Goal: Information Seeking & Learning: Learn about a topic

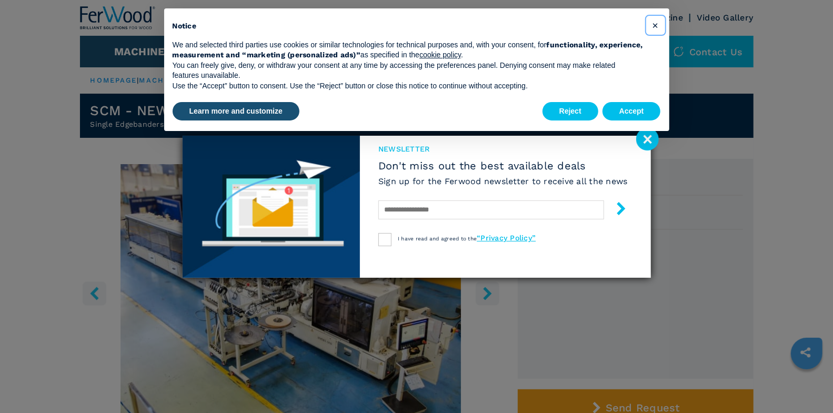
click at [660, 29] on button "×" at bounding box center [655, 25] width 17 height 17
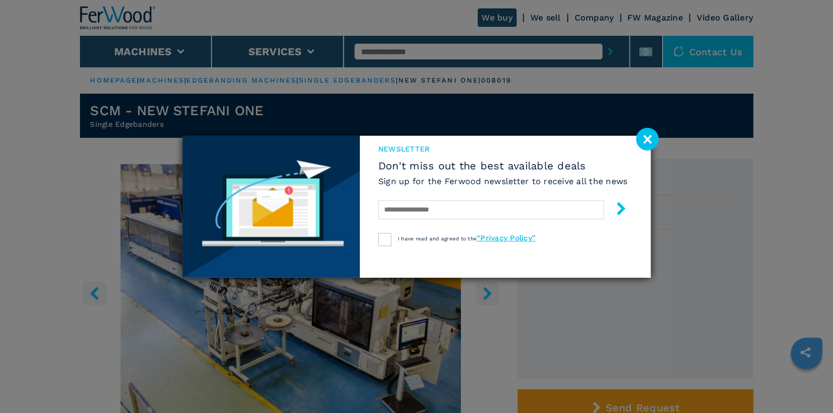
click at [641, 135] on image at bounding box center [647, 139] width 23 height 23
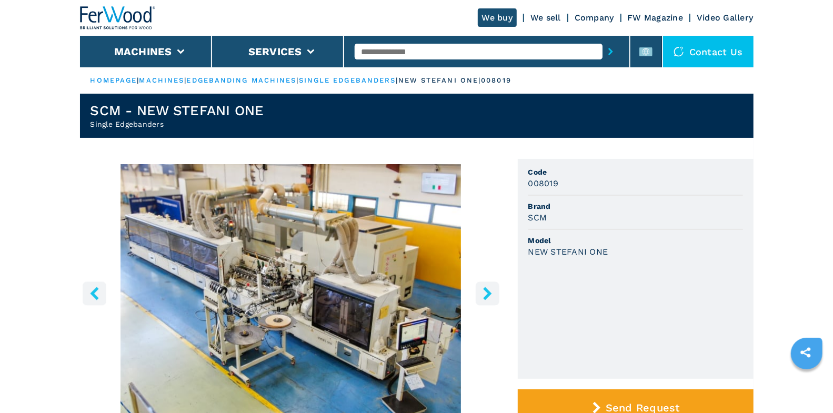
click at [415, 54] on input "text" at bounding box center [479, 52] width 248 height 16
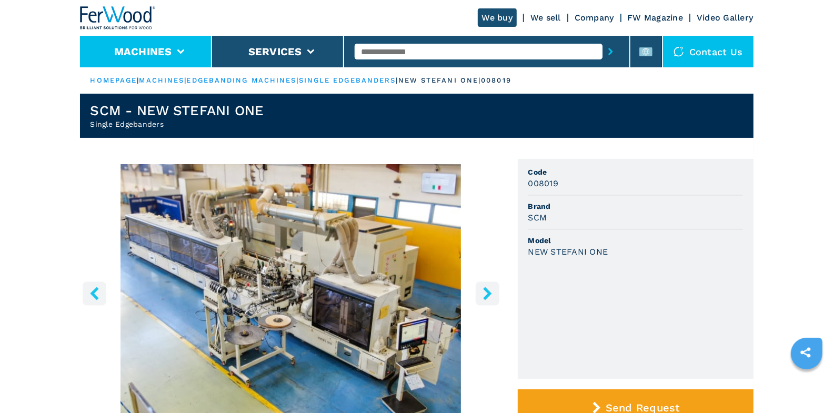
click at [169, 56] on button "Machines" at bounding box center [143, 51] width 58 height 13
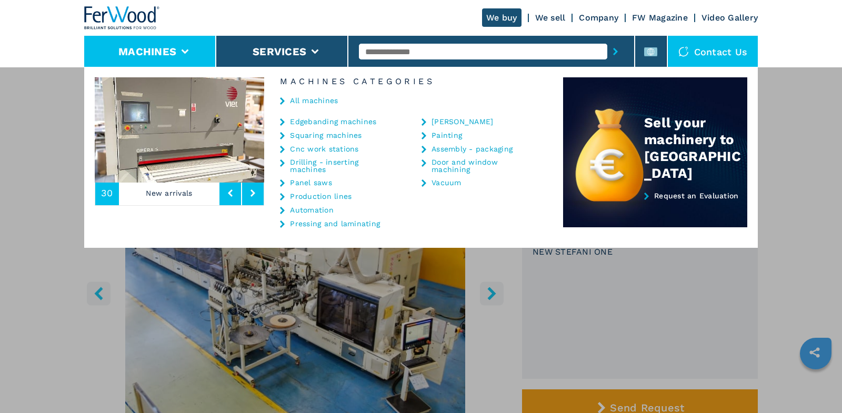
click at [310, 183] on link "Panel saws" at bounding box center [311, 182] width 42 height 7
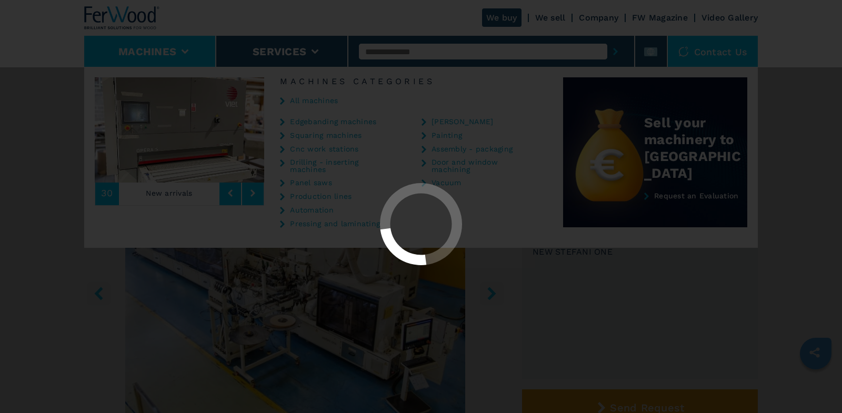
select select "**********"
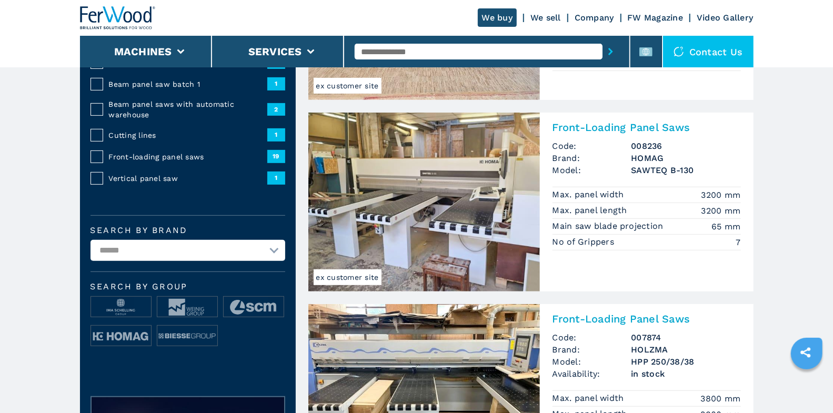
scroll to position [221, 0]
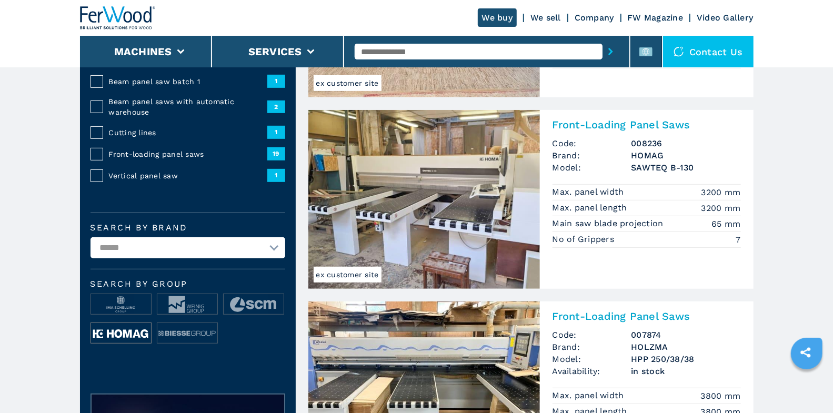
click at [134, 331] on img at bounding box center [121, 333] width 60 height 21
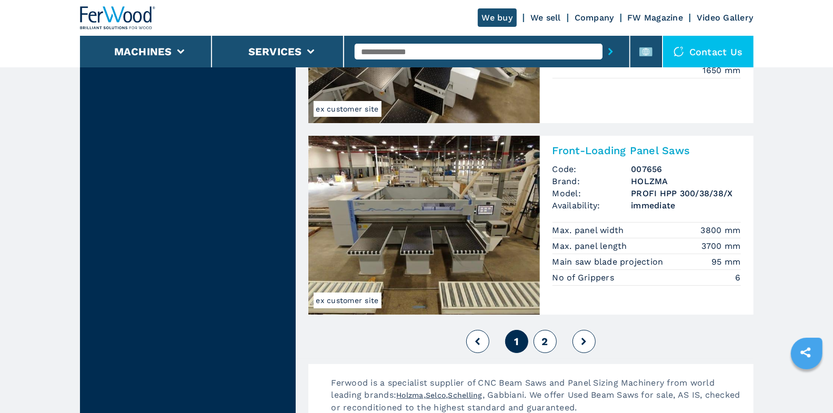
scroll to position [2315, 0]
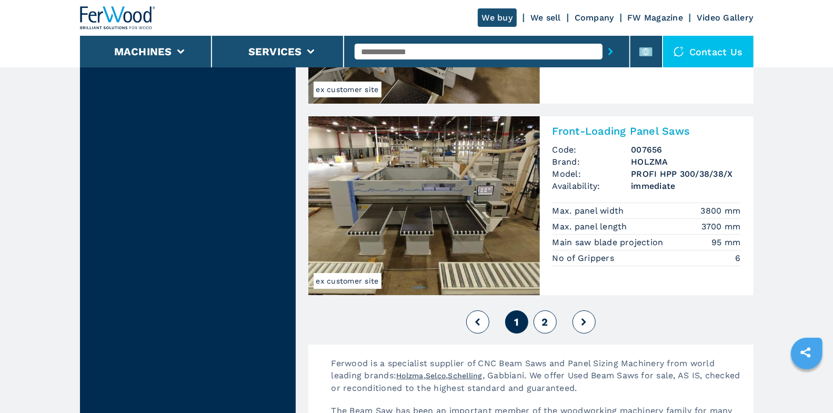
click at [547, 325] on span "2" at bounding box center [544, 322] width 6 height 13
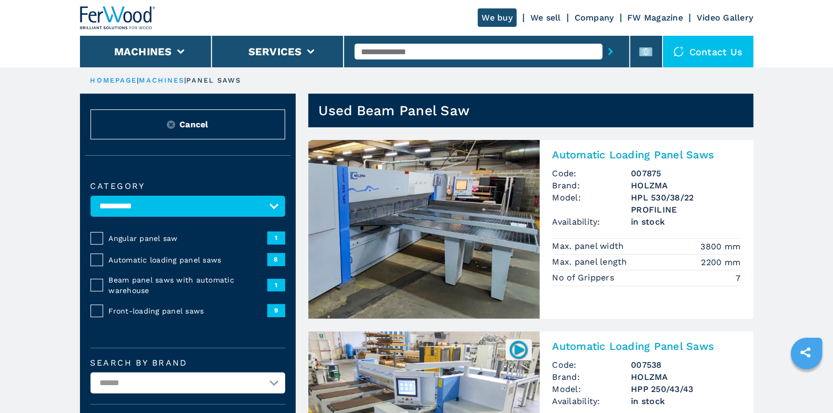
click at [643, 154] on h2 "Automatic Loading Panel Saws" at bounding box center [646, 154] width 188 height 13
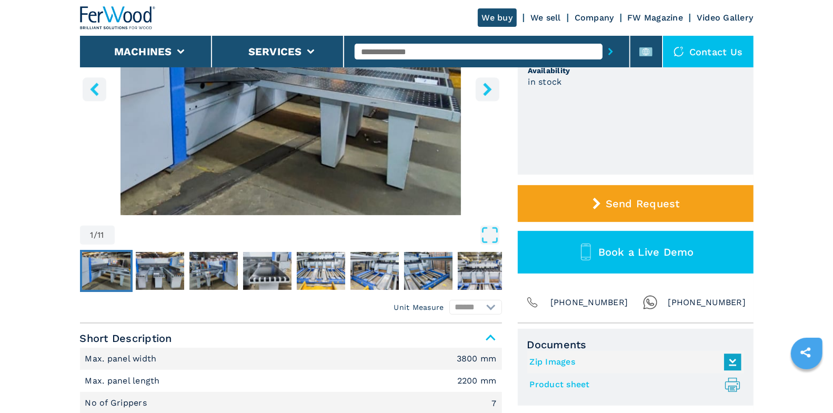
scroll to position [347, 0]
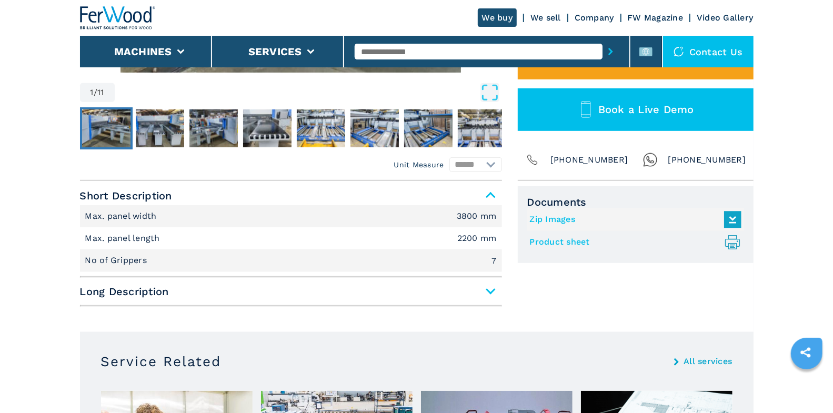
click at [483, 291] on span "Long Description" at bounding box center [291, 291] width 422 height 19
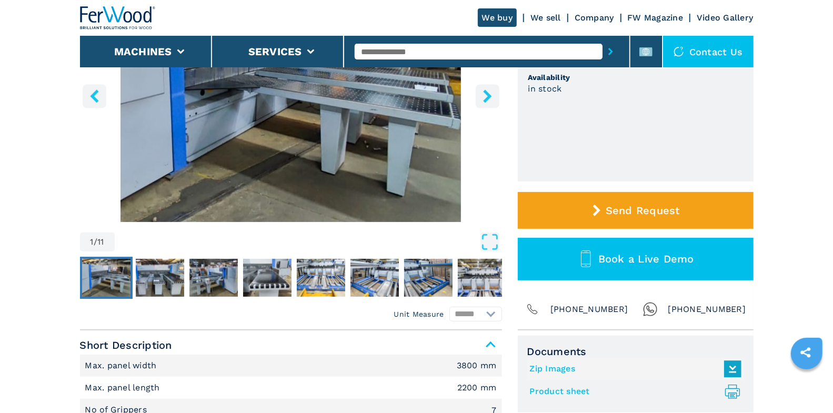
scroll to position [2, 0]
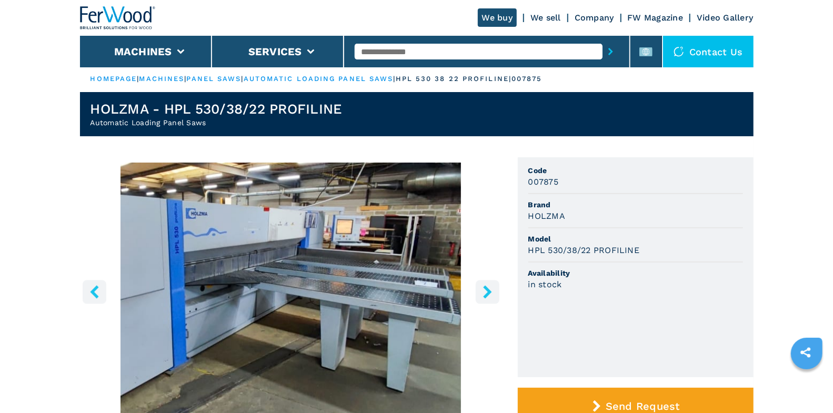
click at [491, 291] on icon "right-button" at bounding box center [487, 291] width 8 height 13
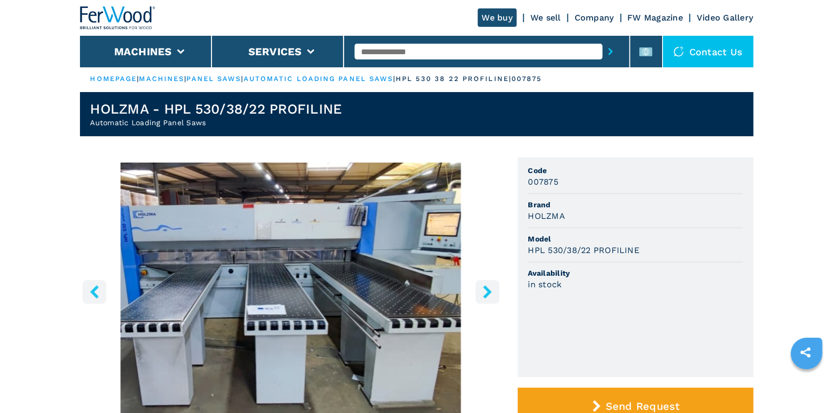
click at [491, 291] on icon "right-button" at bounding box center [487, 291] width 13 height 13
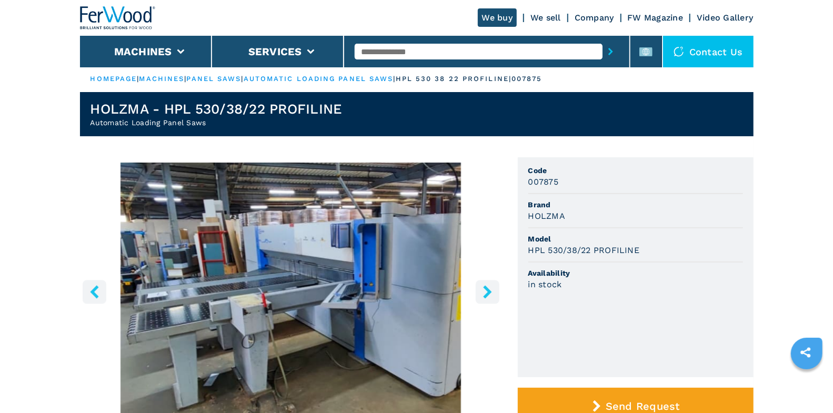
click at [491, 291] on icon "right-button" at bounding box center [487, 291] width 13 height 13
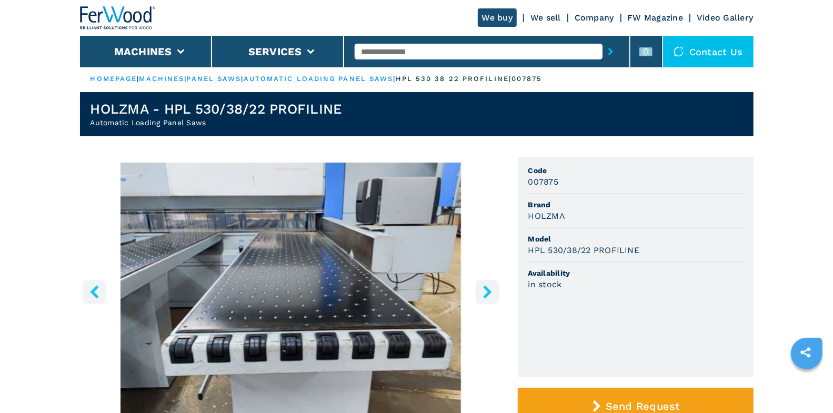
click at [487, 290] on icon "right-button" at bounding box center [487, 291] width 8 height 13
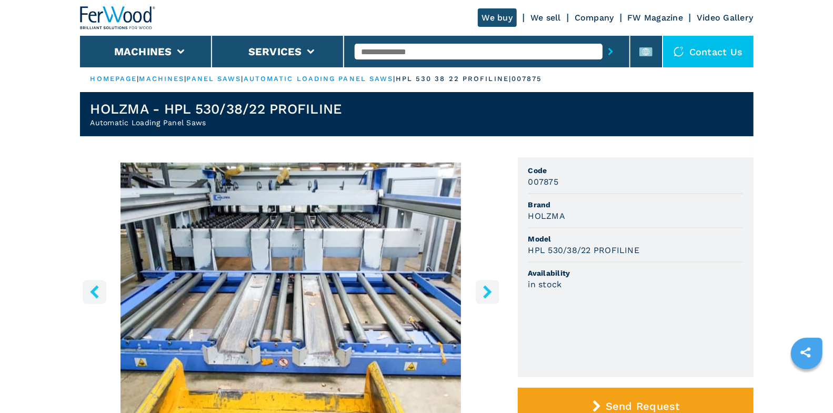
click at [485, 287] on icon "right-button" at bounding box center [487, 291] width 8 height 13
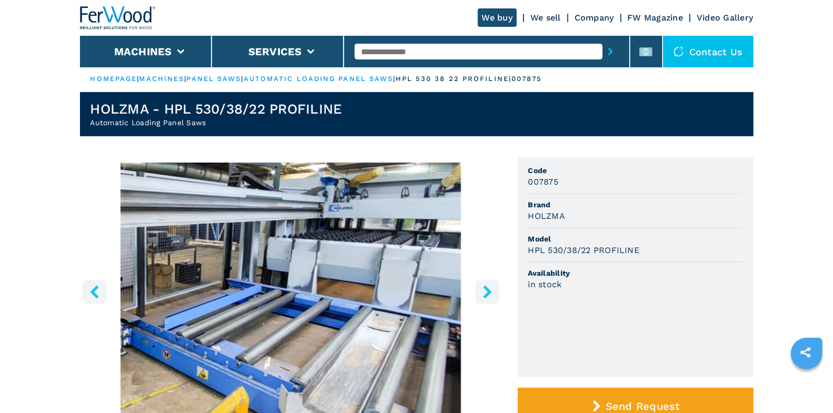
click at [485, 287] on icon "right-button" at bounding box center [487, 291] width 8 height 13
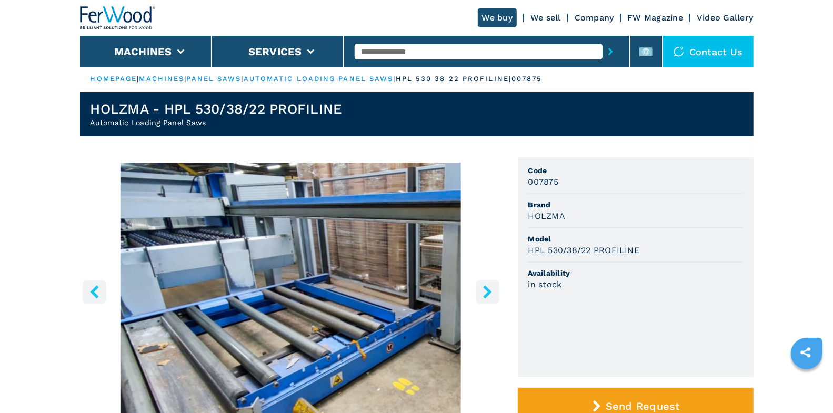
click at [488, 290] on icon "right-button" at bounding box center [487, 291] width 8 height 13
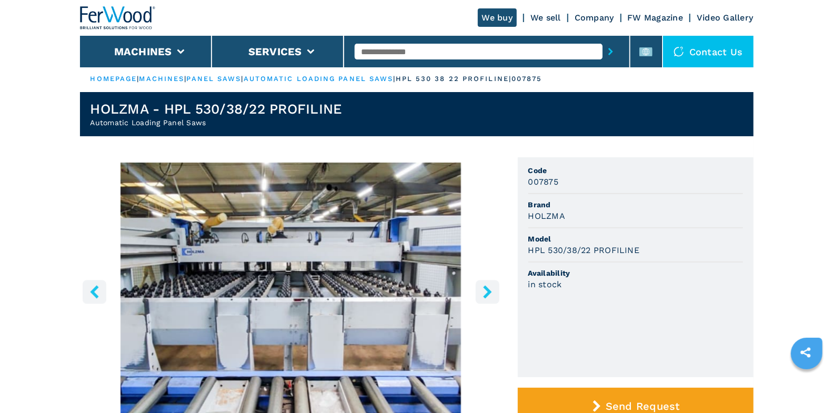
click at [489, 293] on icon "right-button" at bounding box center [487, 291] width 8 height 13
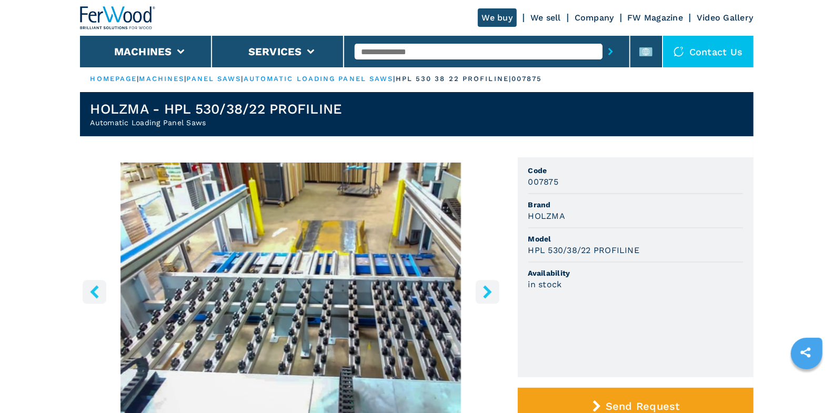
click at [488, 292] on icon "right-button" at bounding box center [487, 291] width 8 height 13
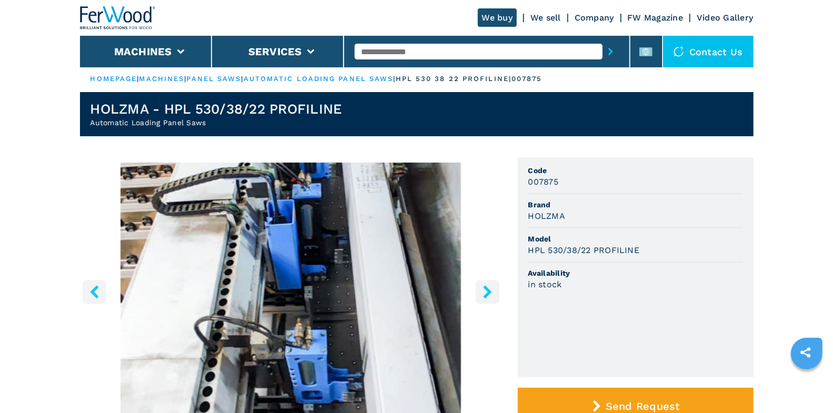
click at [486, 293] on icon "right-button" at bounding box center [487, 291] width 13 height 13
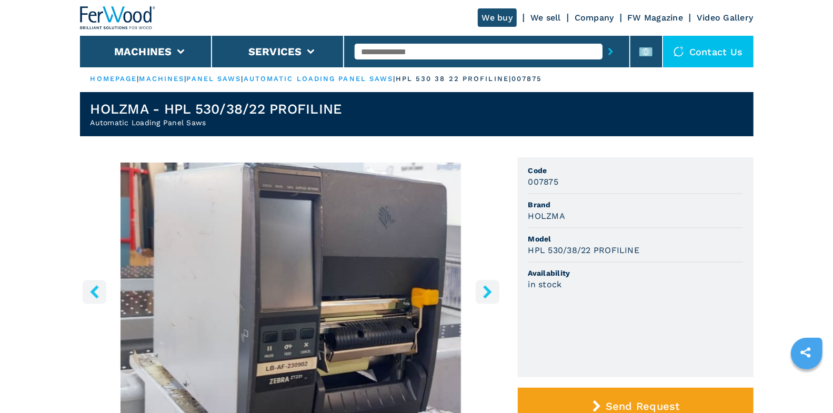
click at [486, 293] on icon "right-button" at bounding box center [487, 291] width 13 height 13
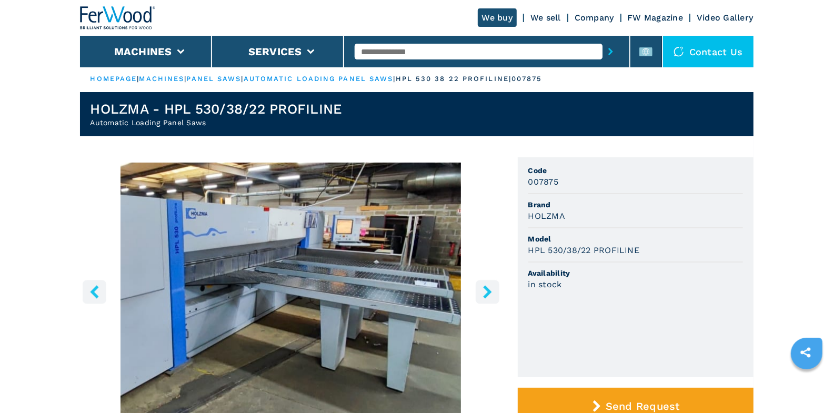
click at [486, 293] on icon "right-button" at bounding box center [487, 291] width 13 height 13
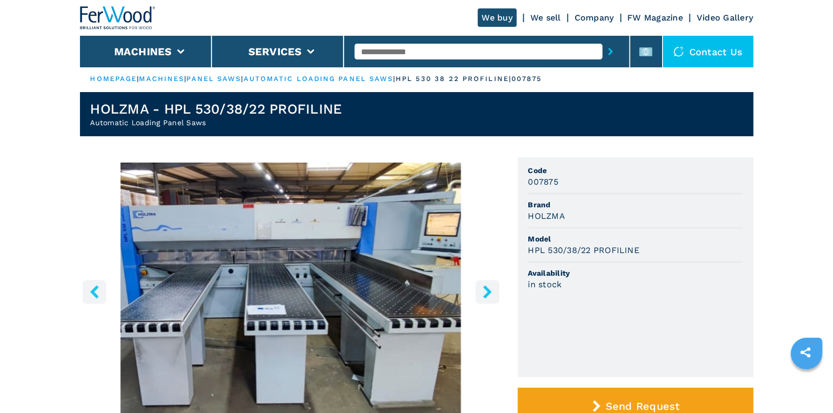
click at [489, 293] on icon "right-button" at bounding box center [487, 291] width 8 height 13
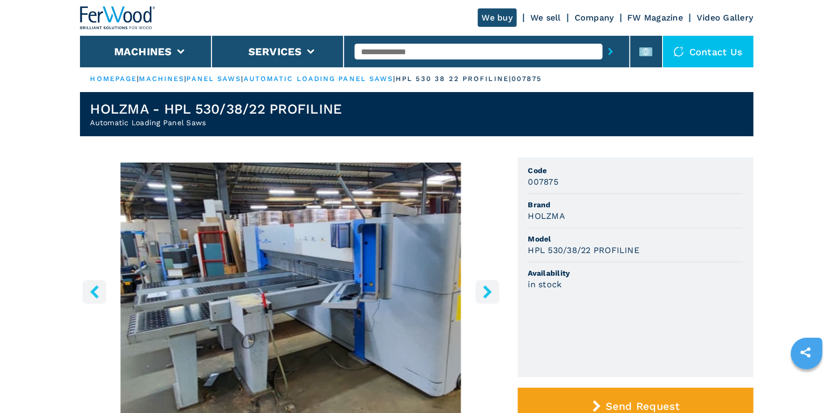
click at [489, 293] on icon "right-button" at bounding box center [487, 291] width 8 height 13
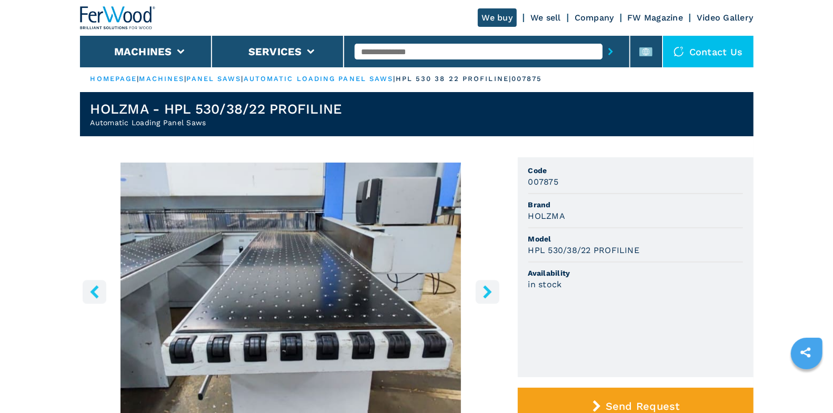
click at [488, 295] on icon "right-button" at bounding box center [487, 291] width 13 height 13
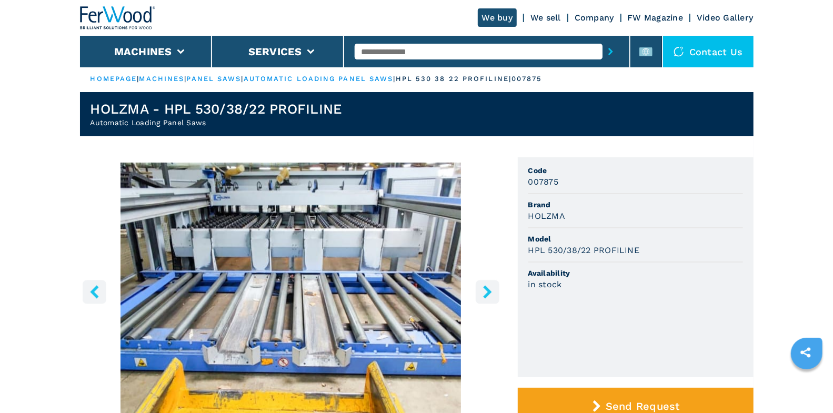
click at [488, 295] on icon "right-button" at bounding box center [487, 291] width 13 height 13
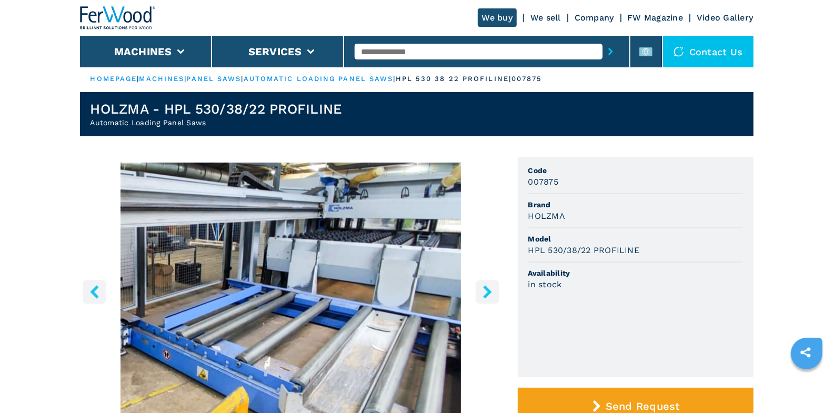
click at [488, 295] on icon "right-button" at bounding box center [487, 291] width 13 height 13
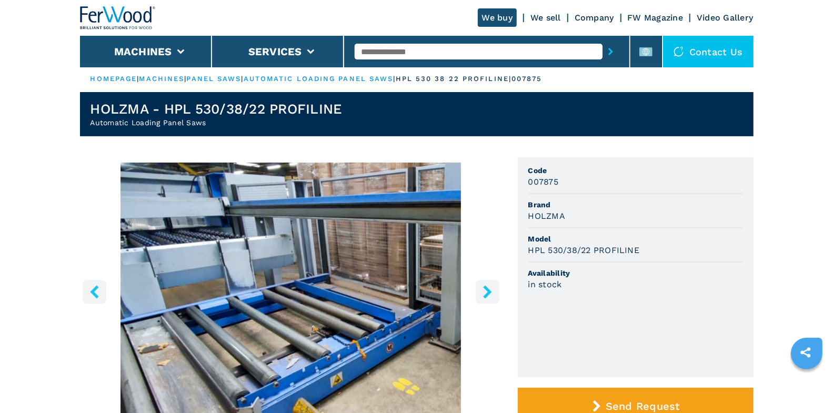
click at [488, 294] on icon "right-button" at bounding box center [487, 291] width 8 height 13
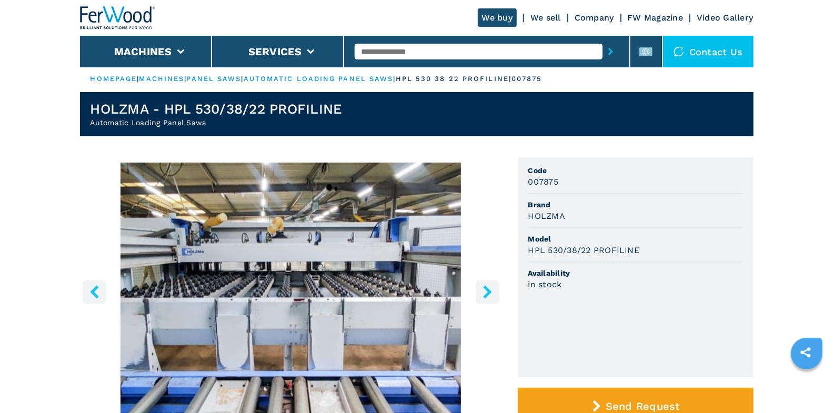
click at [487, 294] on icon "right-button" at bounding box center [487, 291] width 8 height 13
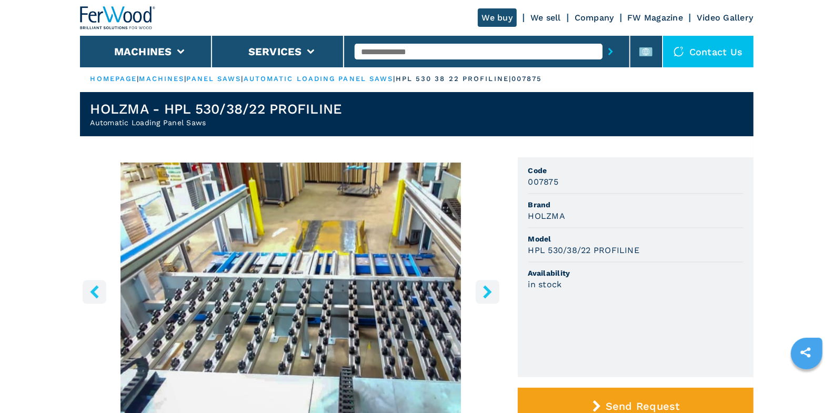
click at [487, 294] on icon "right-button" at bounding box center [487, 291] width 8 height 13
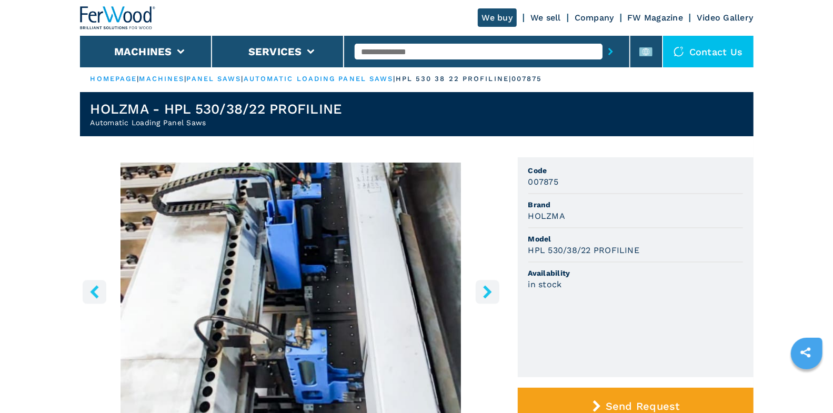
click at [487, 294] on icon "right-button" at bounding box center [487, 291] width 8 height 13
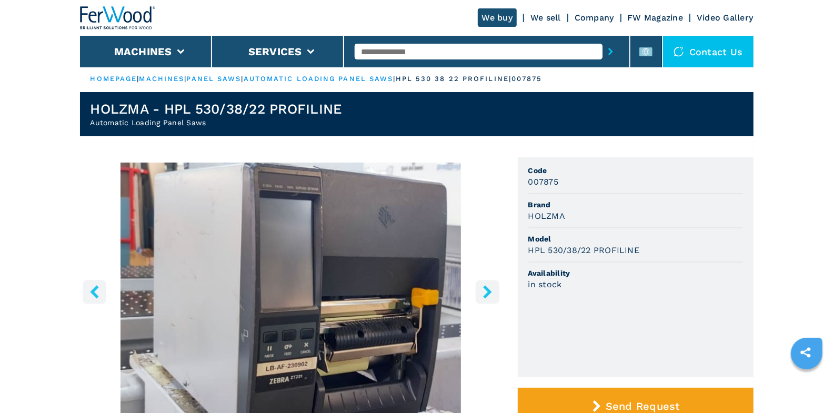
click at [487, 294] on icon "right-button" at bounding box center [487, 291] width 8 height 13
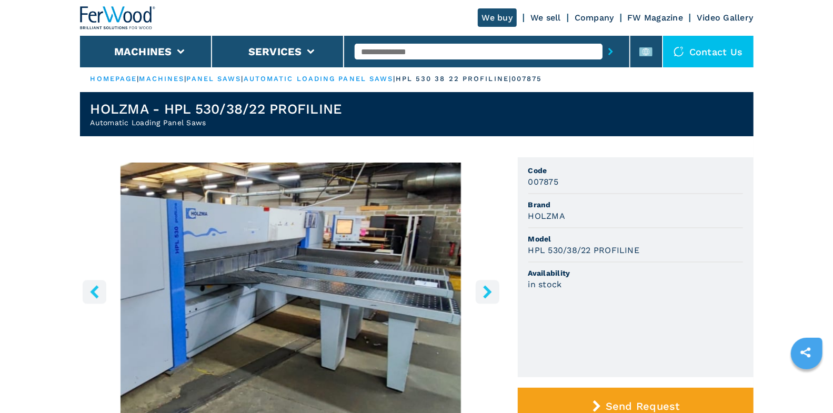
click at [487, 294] on icon "right-button" at bounding box center [487, 291] width 8 height 13
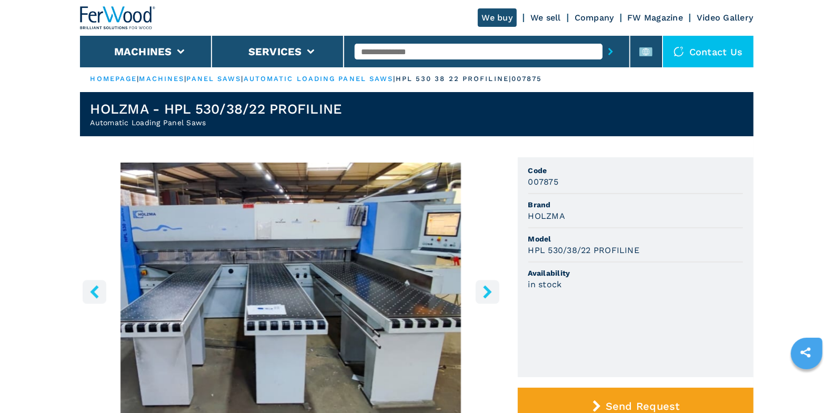
click at [487, 294] on icon "right-button" at bounding box center [487, 291] width 8 height 13
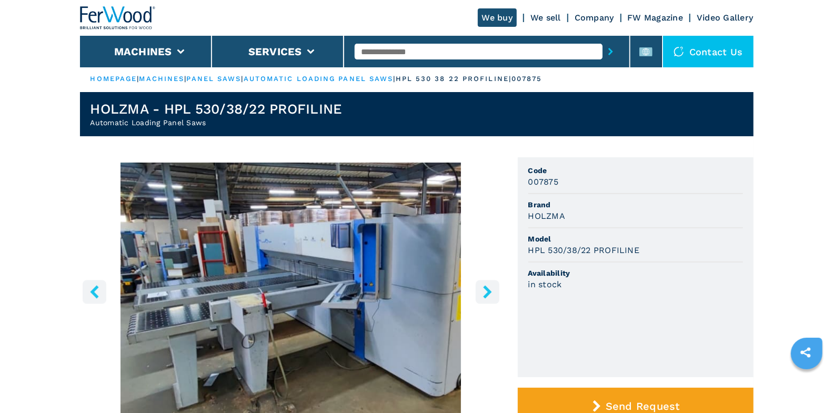
click at [487, 294] on icon "right-button" at bounding box center [487, 291] width 8 height 13
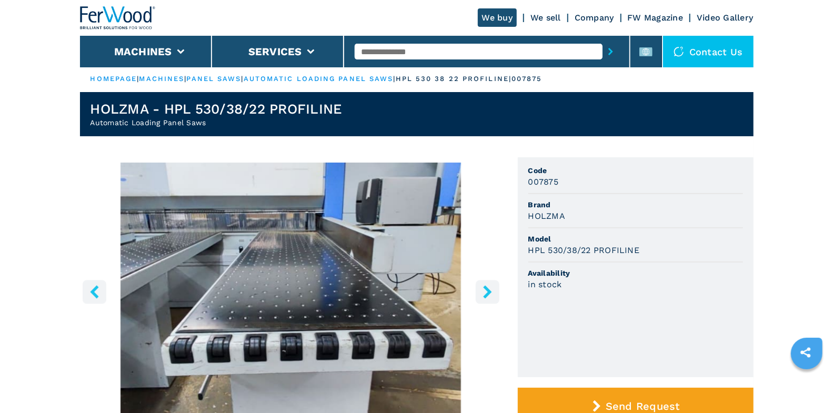
click at [483, 294] on icon "right-button" at bounding box center [487, 291] width 13 height 13
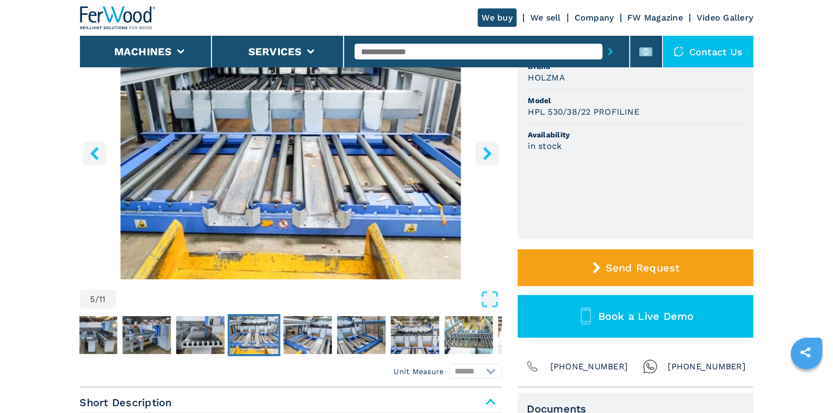
scroll to position [0, 0]
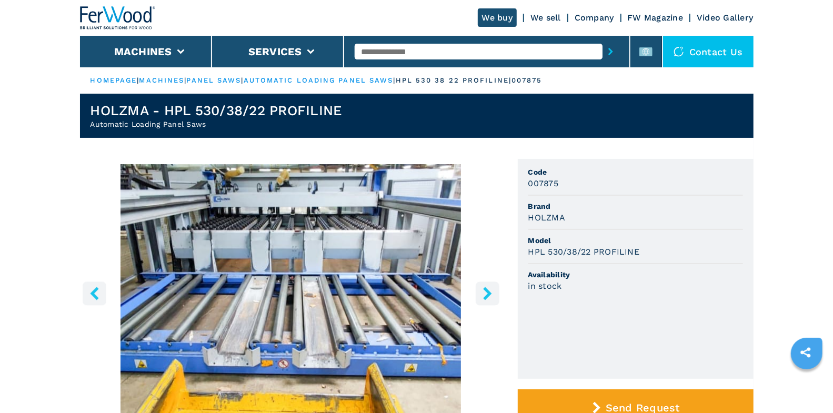
click at [435, 54] on input "text" at bounding box center [479, 52] width 248 height 16
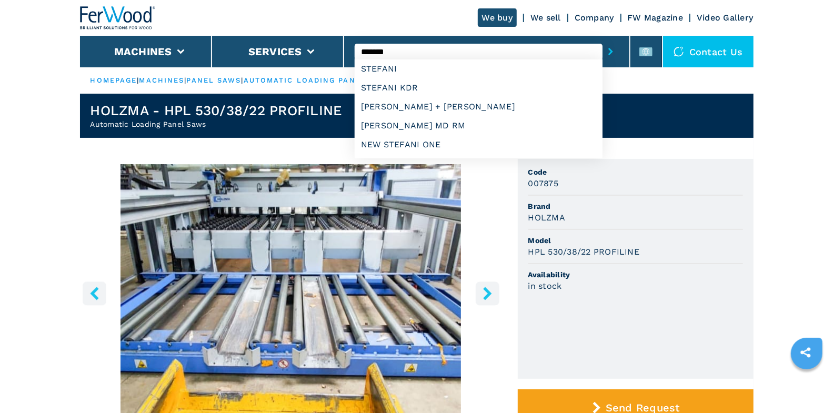
type input "*******"
click at [602, 39] on button "submit-button" at bounding box center [610, 51] width 16 height 24
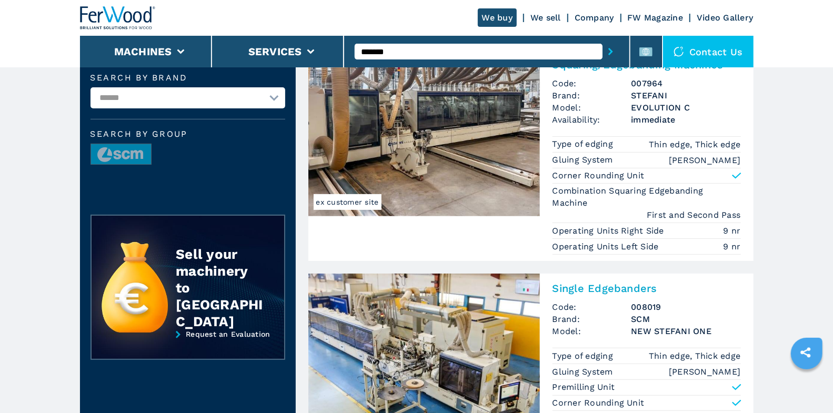
scroll to position [191, 0]
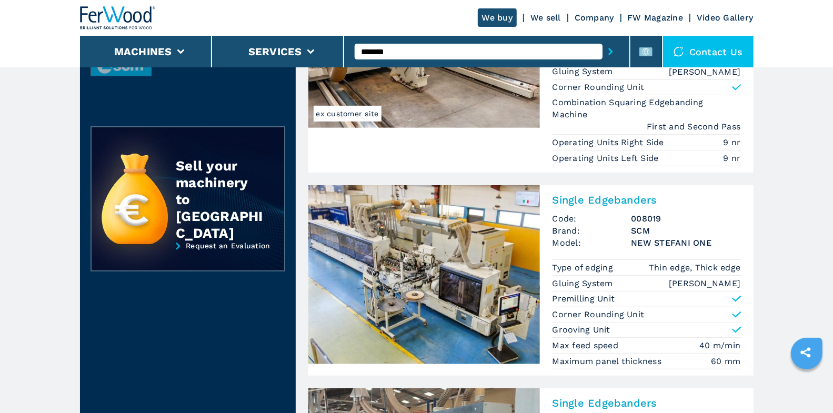
click at [507, 291] on img at bounding box center [423, 274] width 231 height 179
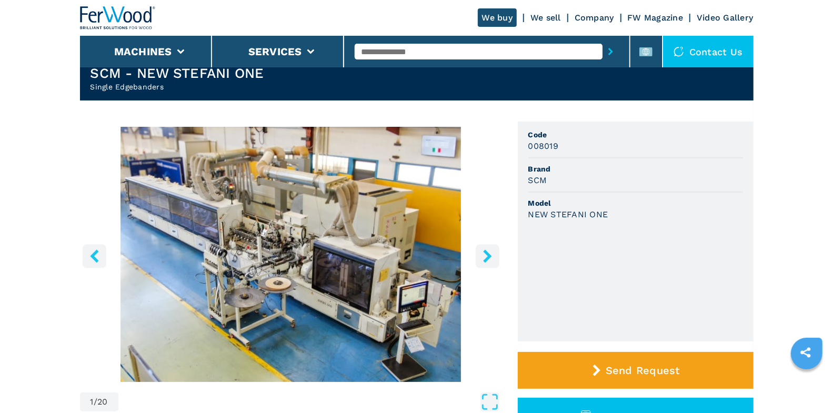
scroll to position [202, 0]
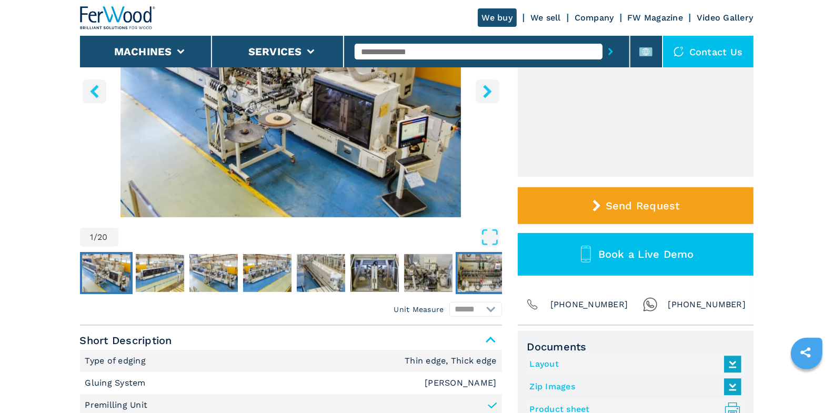
click at [482, 284] on img "Go to Slide 8" at bounding box center [482, 273] width 48 height 38
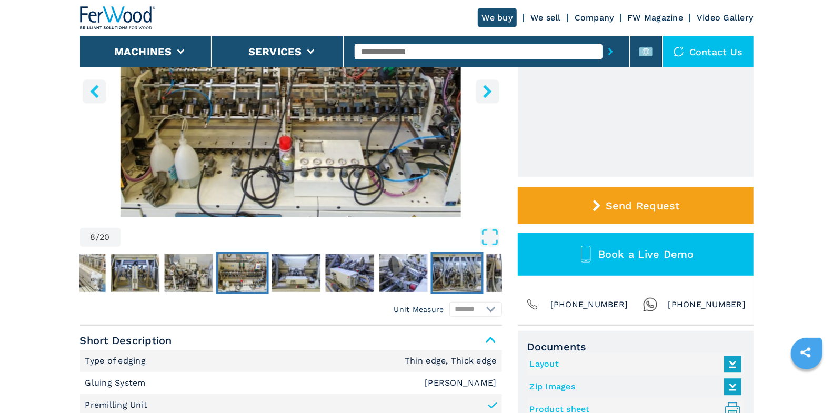
click at [481, 277] on button "Go to Slide 12" at bounding box center [456, 273] width 53 height 42
click at [499, 277] on img "Go to Slide 13" at bounding box center [510, 273] width 48 height 38
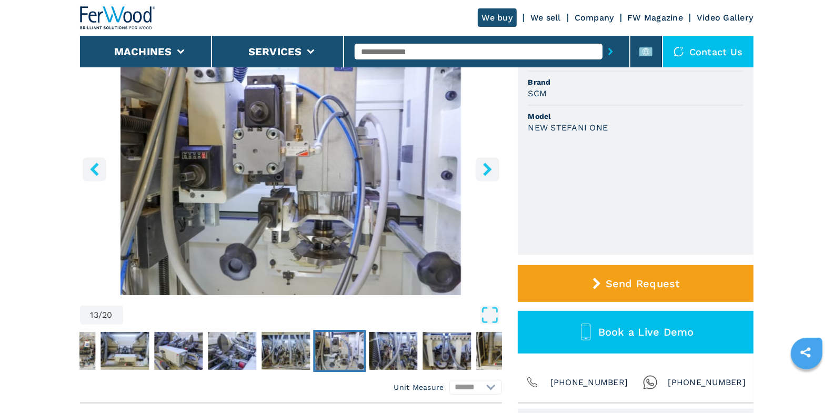
scroll to position [125, 0]
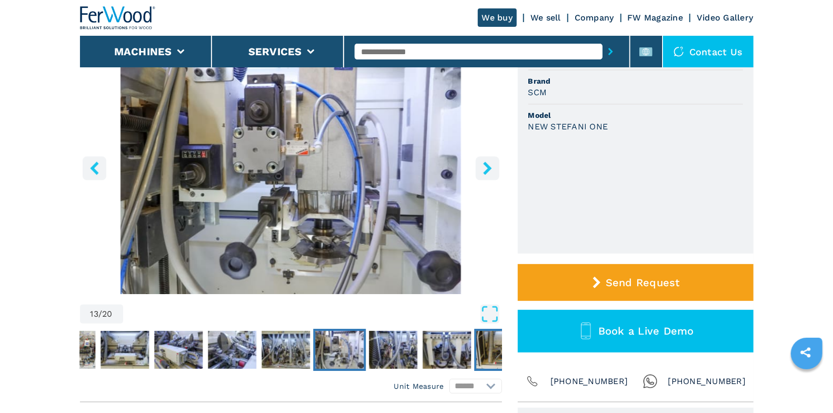
click at [491, 362] on img "Go to Slide 16" at bounding box center [500, 350] width 48 height 38
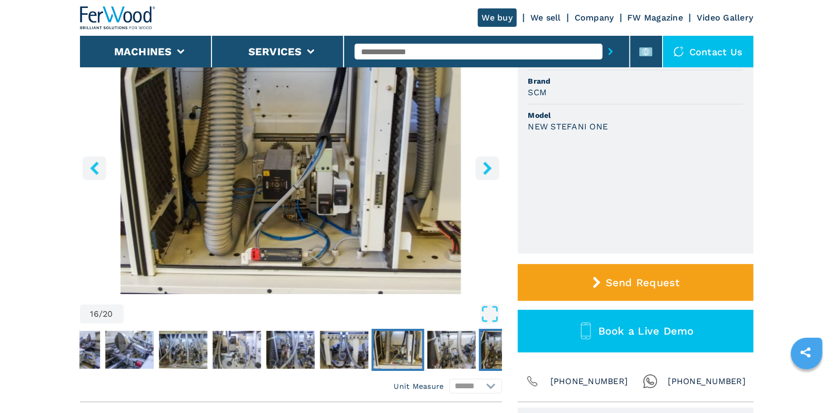
click at [489, 355] on img "Go to Slide 18" at bounding box center [505, 350] width 48 height 38
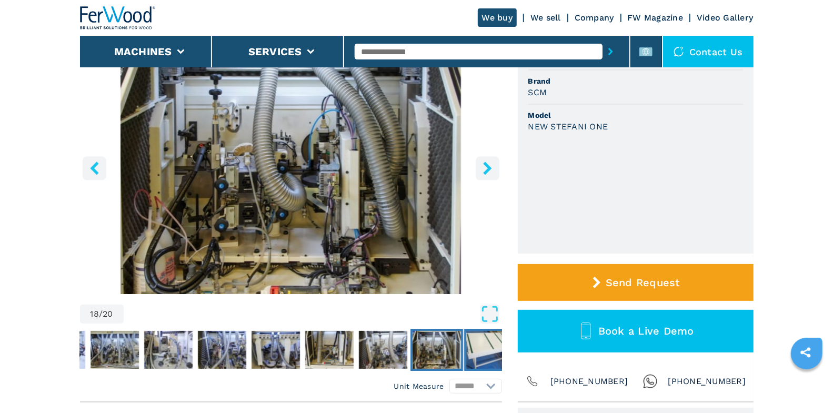
click at [489, 355] on img "Go to Slide 19" at bounding box center [490, 350] width 48 height 38
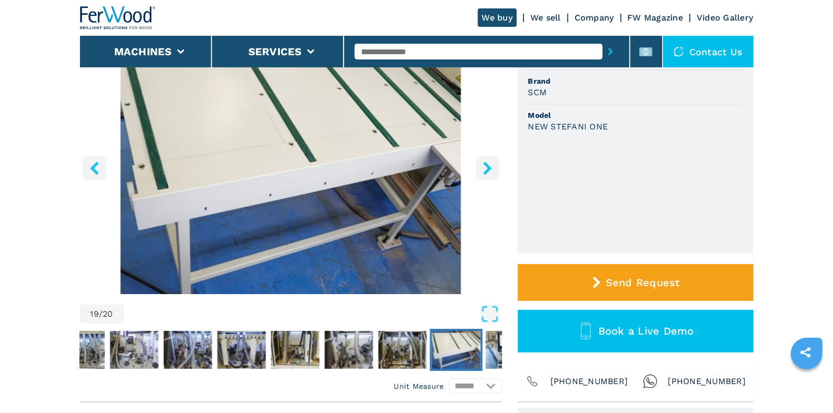
click at [457, 349] on img "Go to Slide 19" at bounding box center [456, 350] width 48 height 38
click at [404, 351] on img "Go to Slide 18" at bounding box center [402, 350] width 48 height 38
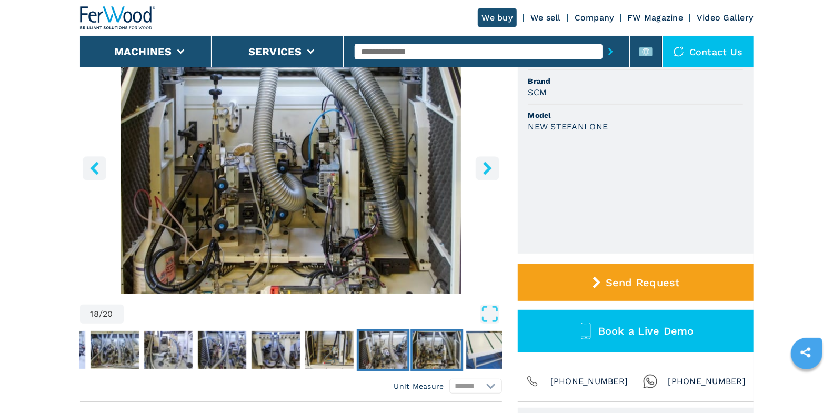
click at [359, 349] on img "Go to Slide 17" at bounding box center [383, 350] width 48 height 38
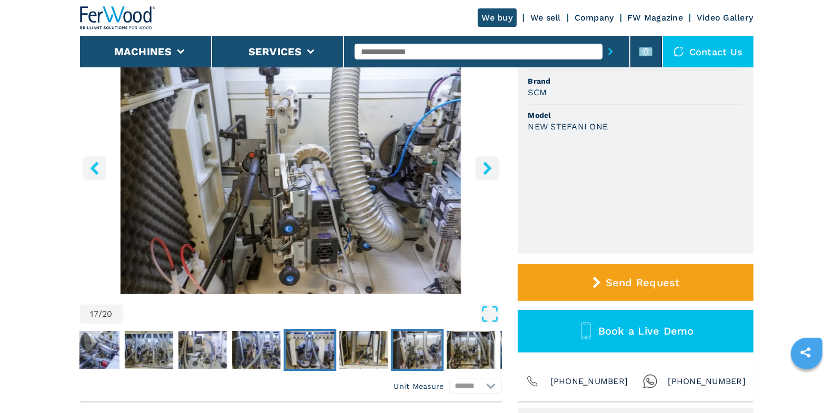
click at [317, 350] on img "Go to Slide 15" at bounding box center [310, 350] width 48 height 38
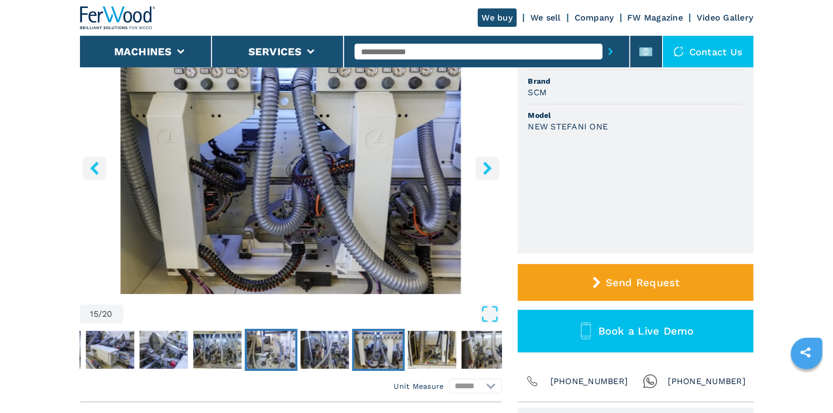
click at [284, 350] on img "Go to Slide 13" at bounding box center [271, 350] width 48 height 38
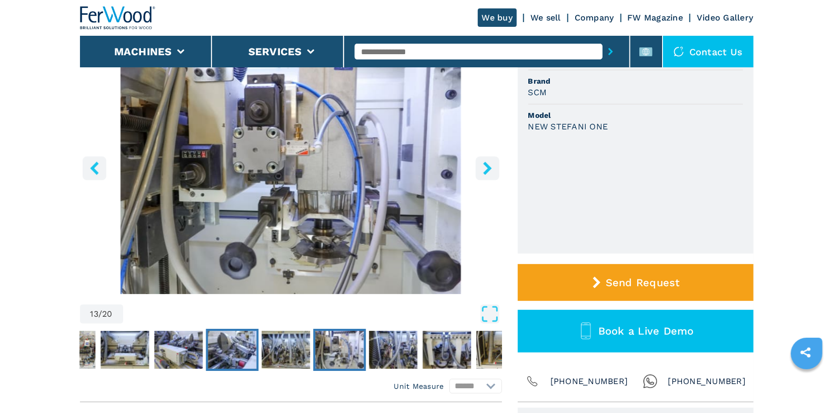
click at [243, 350] on img "Go to Slide 11" at bounding box center [232, 350] width 48 height 38
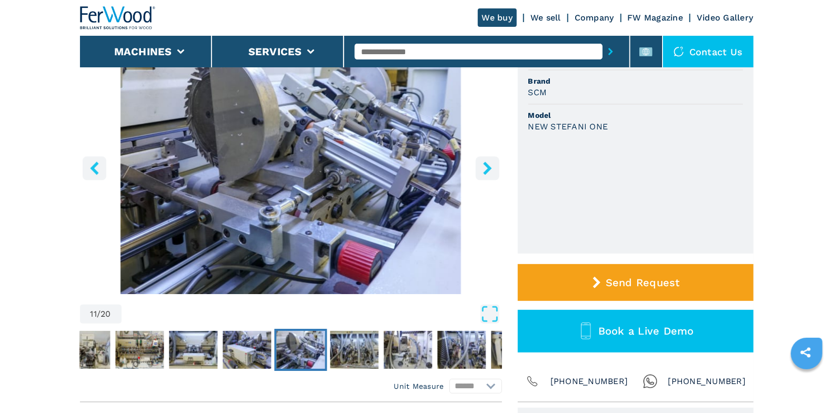
click at [283, 351] on img "Go to Slide 11" at bounding box center [300, 350] width 48 height 38
click at [340, 351] on img "Go to Slide 12" at bounding box center [354, 350] width 48 height 38
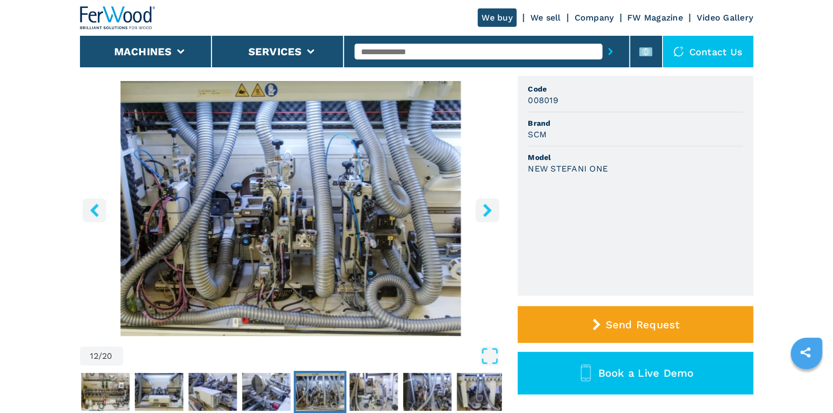
scroll to position [83, 0]
click at [118, 386] on img "Go to Slide 8" at bounding box center [105, 392] width 48 height 38
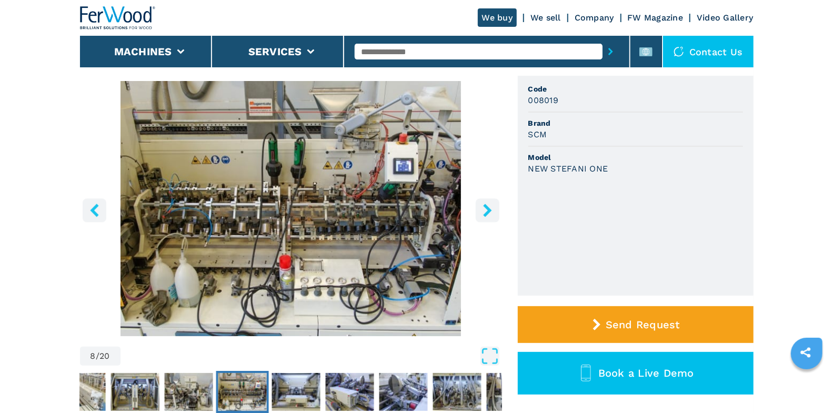
click at [478, 209] on button "right-button" at bounding box center [488, 210] width 24 height 24
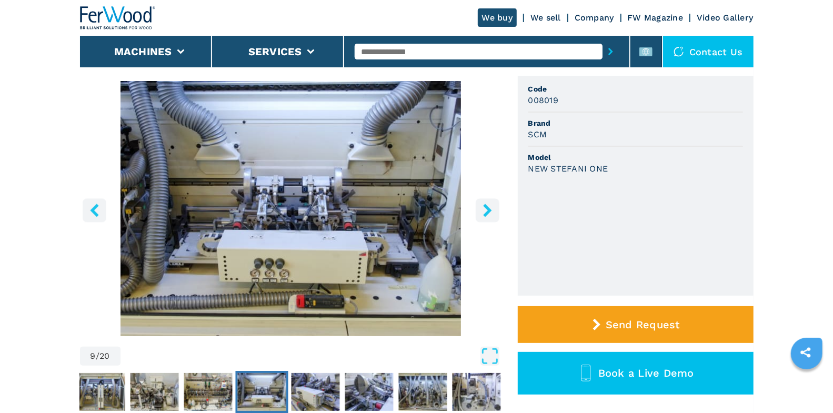
click at [481, 209] on icon "right-button" at bounding box center [487, 210] width 13 height 13
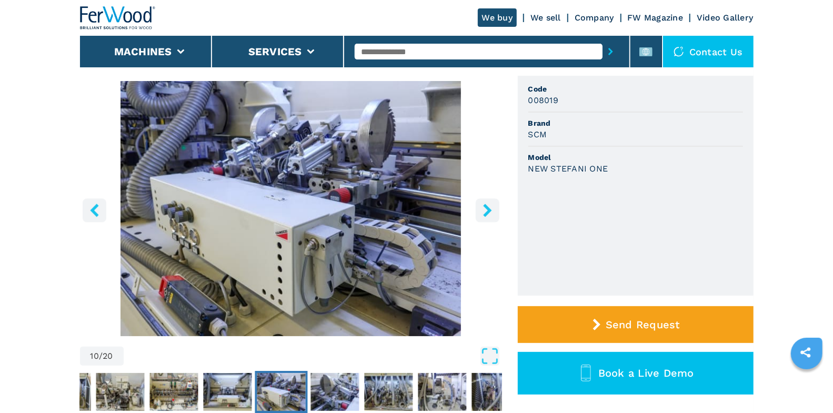
click at [481, 209] on icon "right-button" at bounding box center [487, 210] width 13 height 13
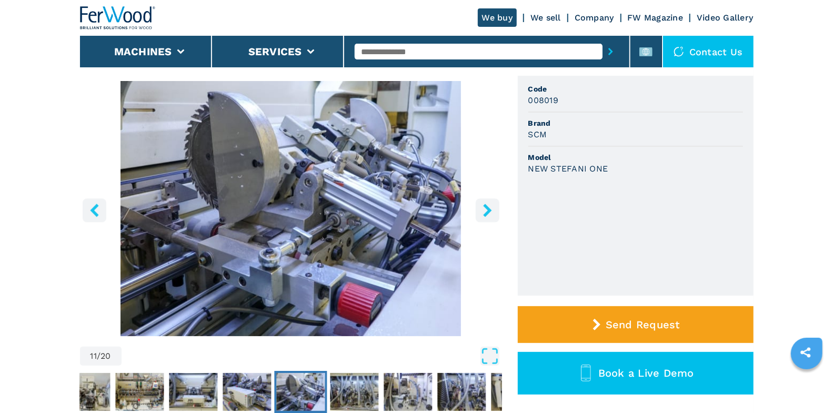
click at [481, 209] on icon "right-button" at bounding box center [487, 210] width 13 height 13
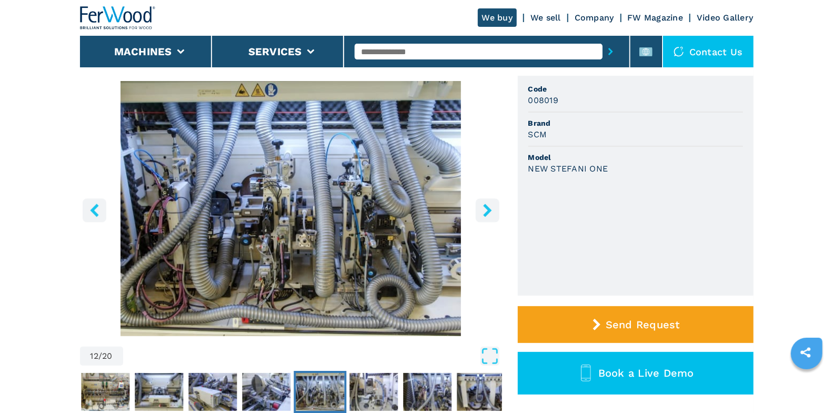
click at [481, 209] on icon "right-button" at bounding box center [487, 210] width 13 height 13
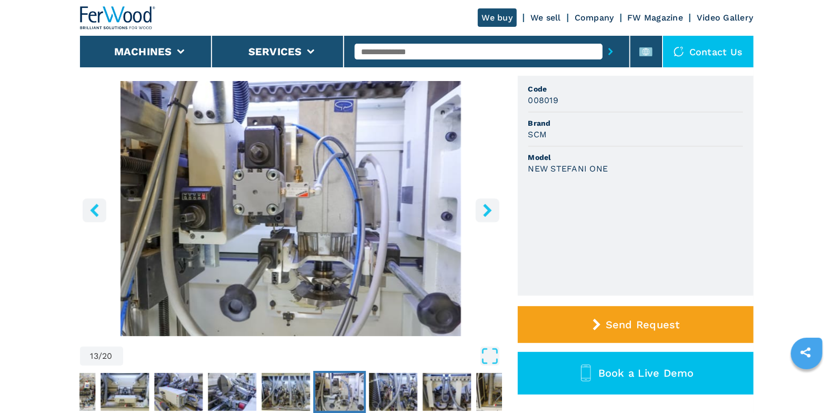
click at [481, 209] on icon "right-button" at bounding box center [487, 210] width 13 height 13
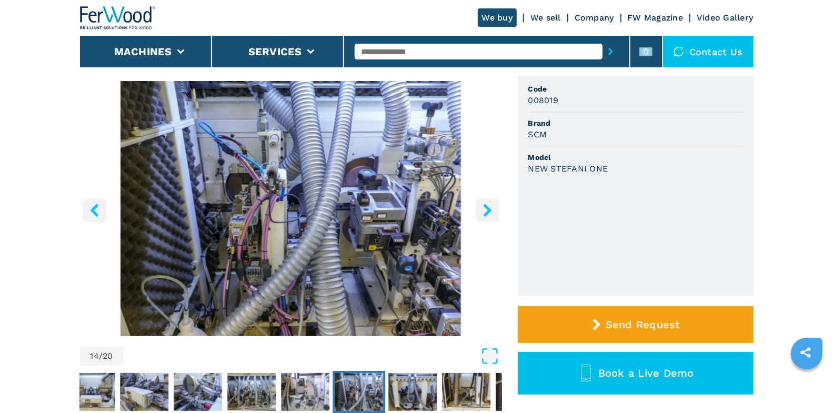
click at [481, 209] on icon "right-button" at bounding box center [487, 210] width 13 height 13
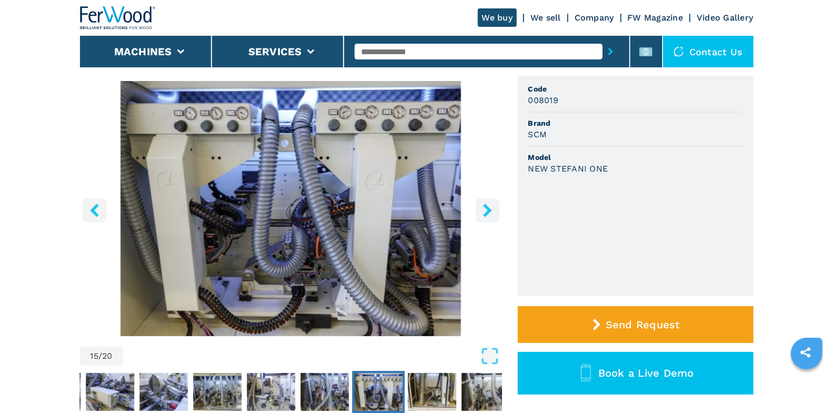
click at [91, 194] on img "Go to Slide 15" at bounding box center [291, 208] width 422 height 255
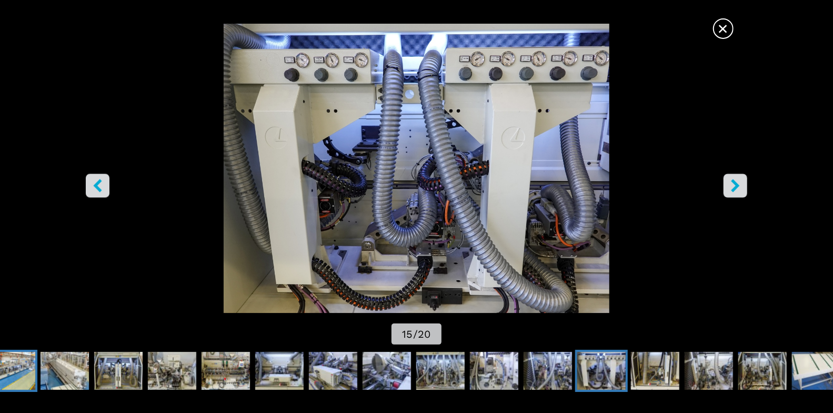
click at [19, 377] on img "Go to Slide 4" at bounding box center [11, 371] width 48 height 38
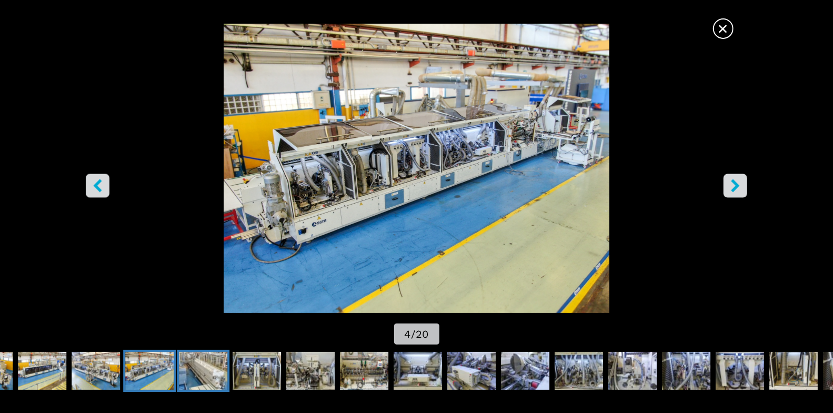
click at [196, 369] on img "Go to Slide 5" at bounding box center [203, 371] width 48 height 38
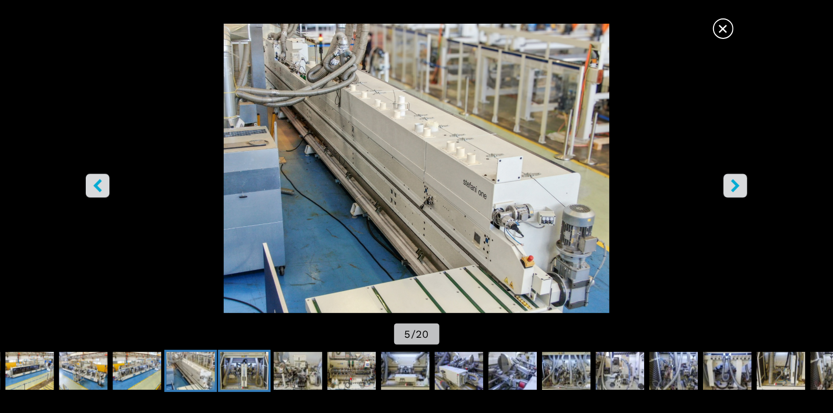
click at [251, 364] on img "Go to Slide 6" at bounding box center [244, 371] width 48 height 38
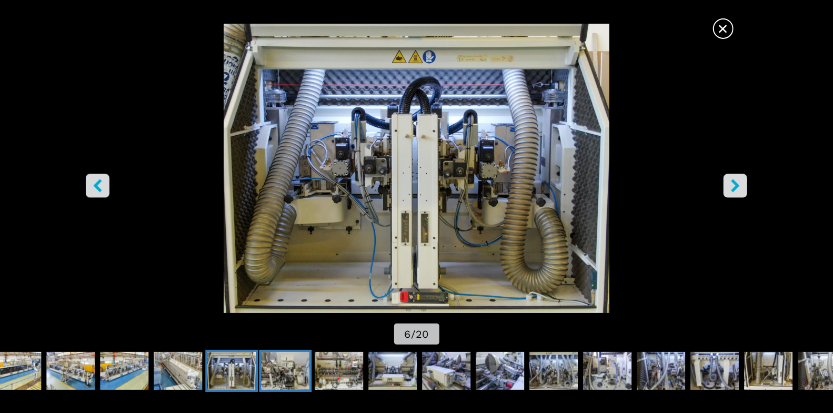
click at [283, 366] on img "Go to Slide 7" at bounding box center [285, 371] width 48 height 38
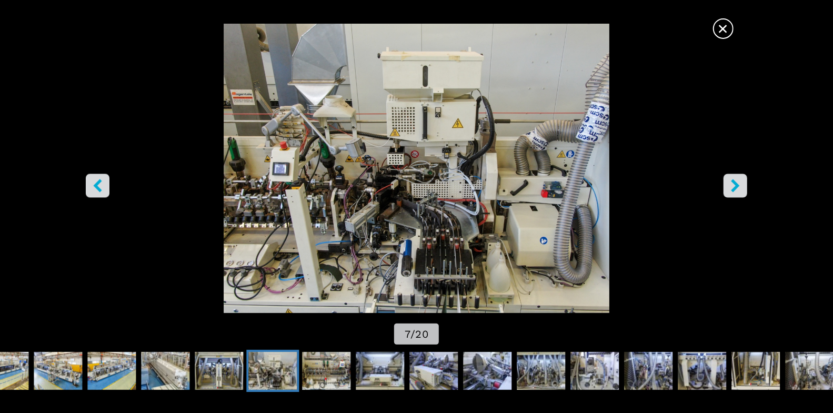
click at [729, 182] on icon "right-button" at bounding box center [735, 185] width 13 height 13
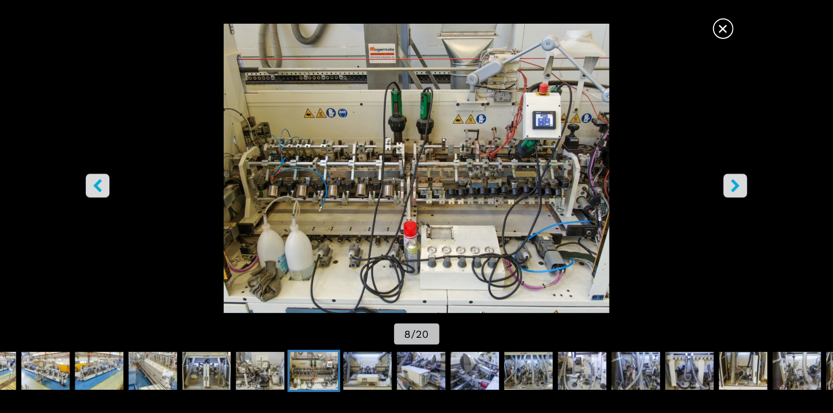
click at [733, 183] on icon "right-button" at bounding box center [735, 185] width 8 height 13
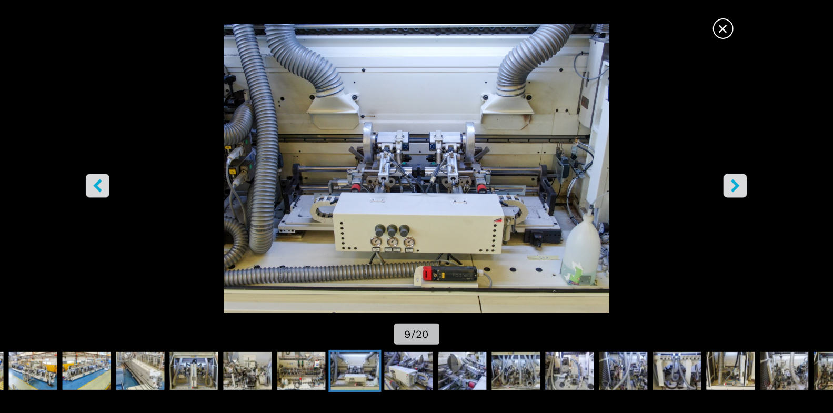
click at [733, 183] on icon "right-button" at bounding box center [735, 185] width 8 height 13
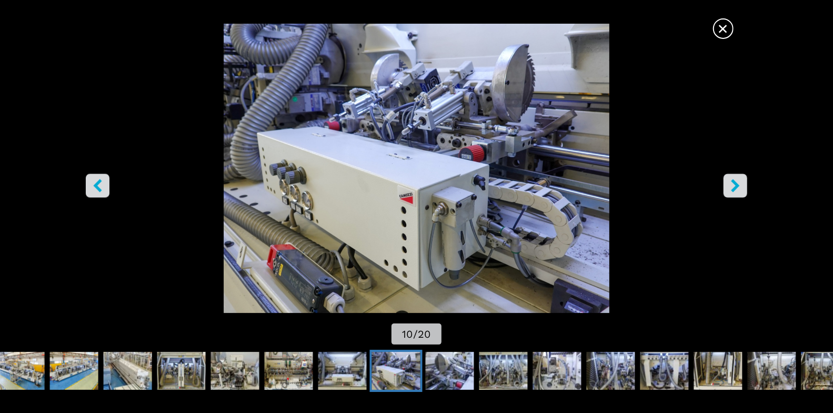
click at [733, 183] on icon "right-button" at bounding box center [735, 185] width 8 height 13
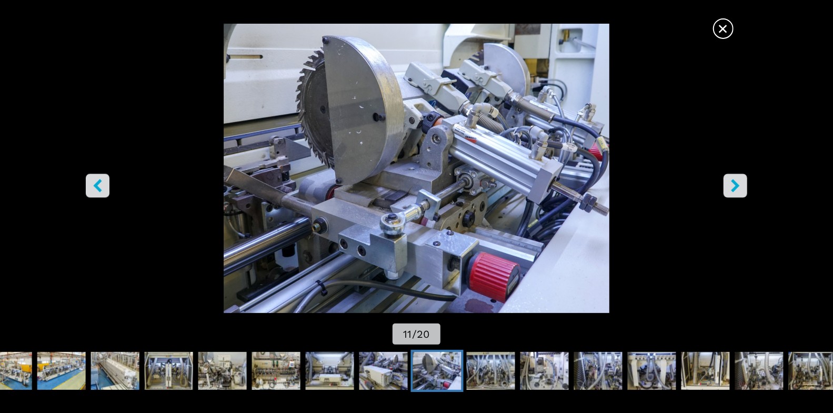
click at [733, 183] on icon "right-button" at bounding box center [735, 185] width 8 height 13
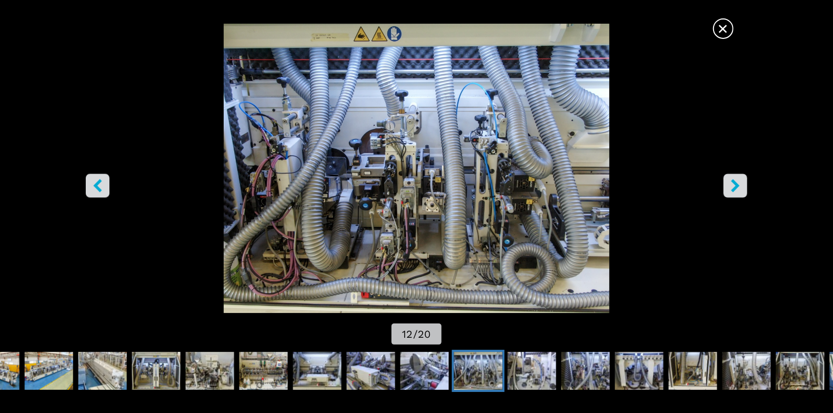
click at [733, 183] on icon "right-button" at bounding box center [735, 185] width 8 height 13
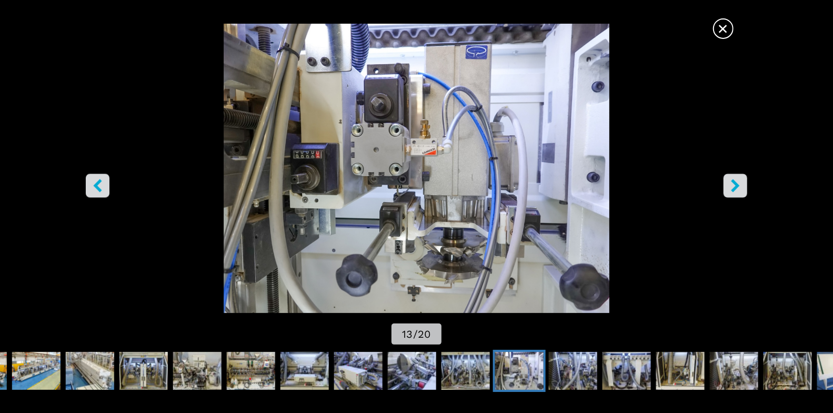
click at [724, 191] on button "right-button" at bounding box center [735, 186] width 24 height 24
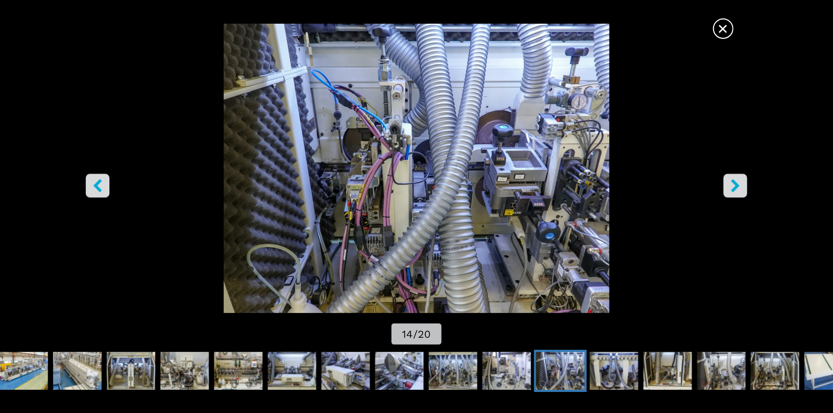
click at [724, 191] on button "right-button" at bounding box center [735, 186] width 24 height 24
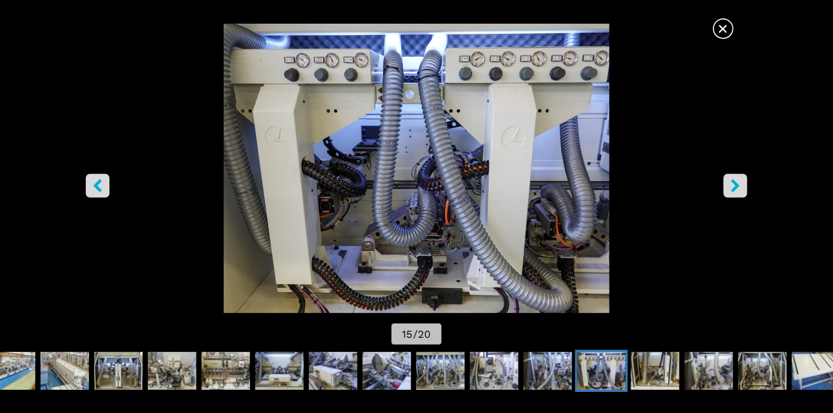
click at [724, 191] on button "right-button" at bounding box center [735, 186] width 24 height 24
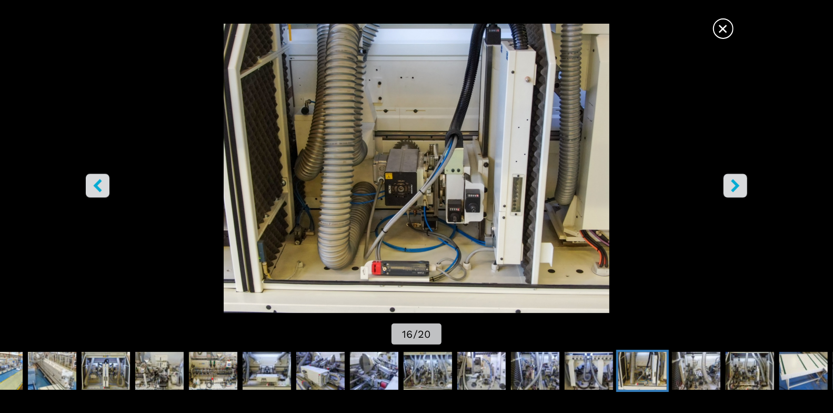
click at [724, 195] on button "right-button" at bounding box center [735, 186] width 24 height 24
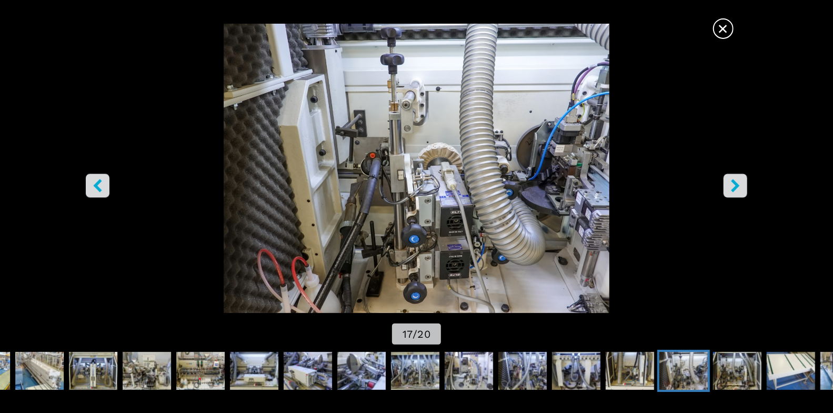
click at [733, 190] on icon "right-button" at bounding box center [735, 185] width 8 height 13
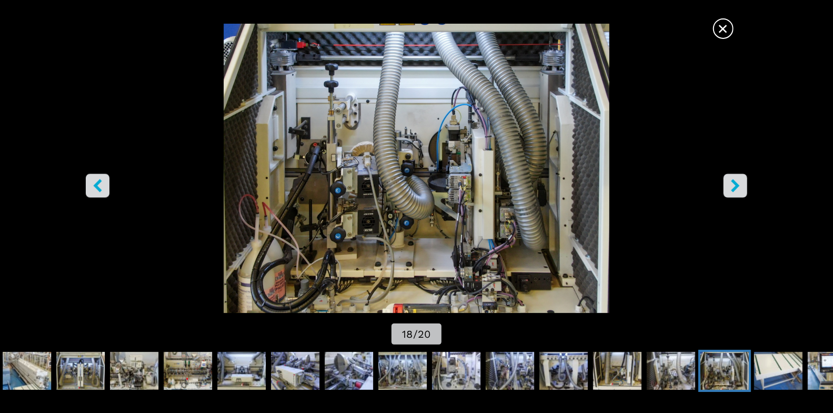
click at [730, 193] on button "right-button" at bounding box center [735, 186] width 24 height 24
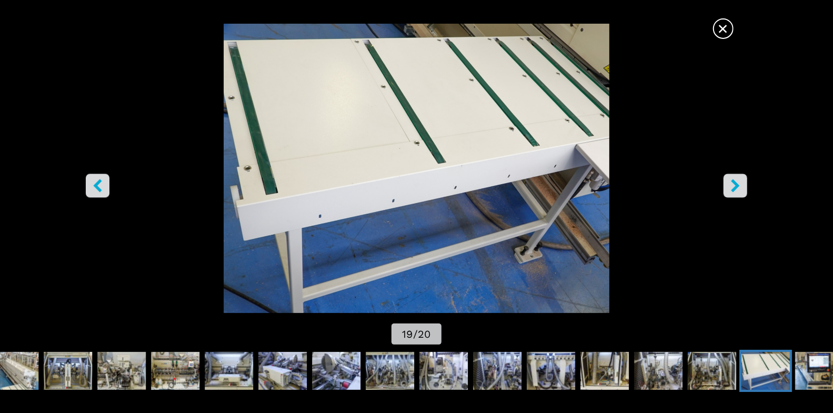
click at [721, 34] on span "×" at bounding box center [723, 26] width 18 height 18
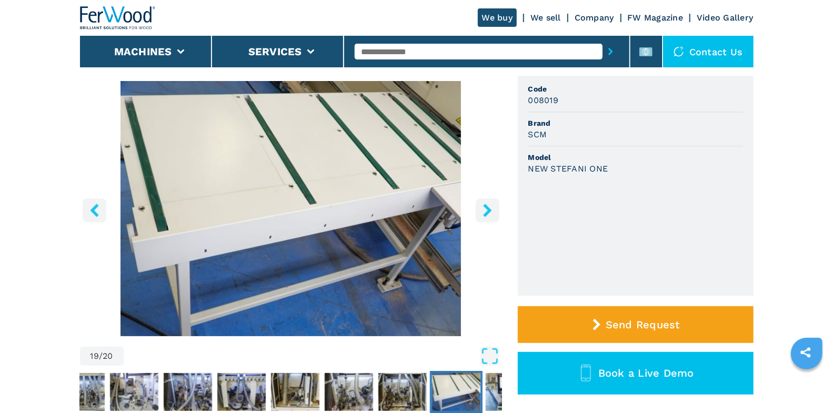
click at [366, 55] on input "text" at bounding box center [479, 52] width 248 height 16
type input "****"
click at [602, 39] on button "submit-button" at bounding box center [610, 51] width 16 height 24
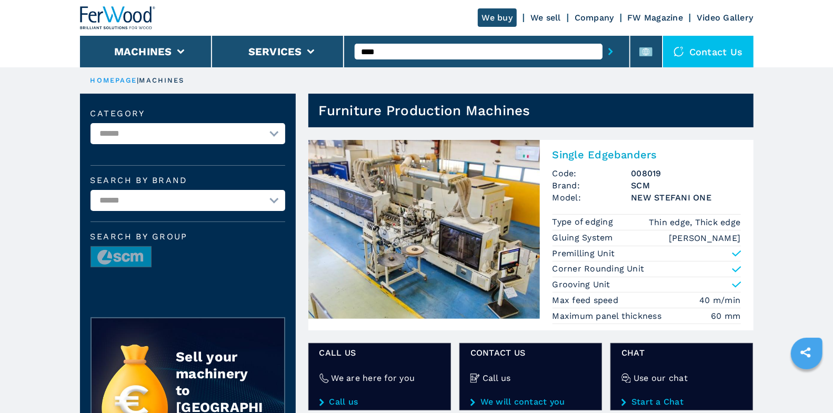
click at [577, 159] on h2 "Single Edgebanders" at bounding box center [646, 154] width 188 height 13
